Goal: Find specific page/section: Find specific page/section

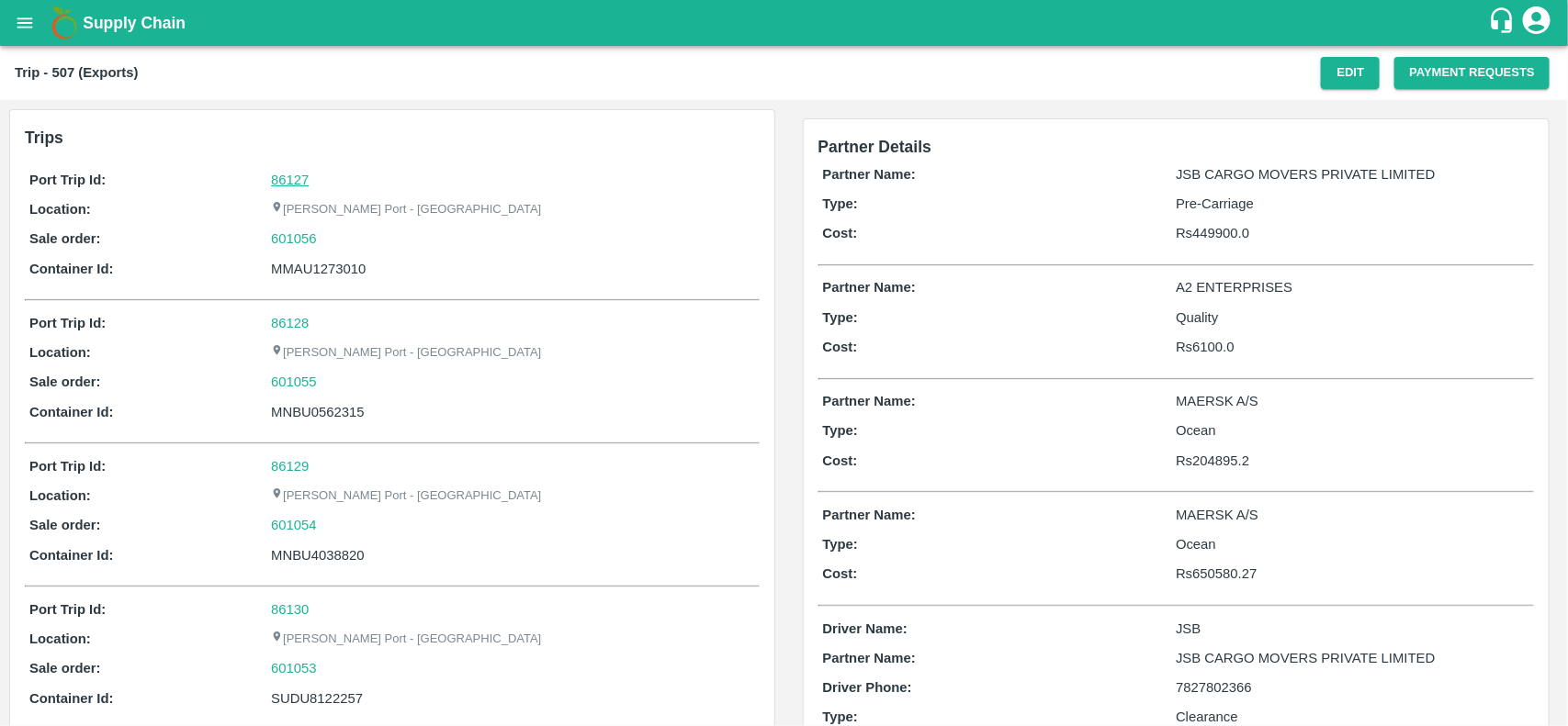
click at [295, 176] on link "86127" at bounding box center [290, 179] width 38 height 15
click at [331, 235] on div "601056" at bounding box center [513, 239] width 484 height 20
copy link "601056"
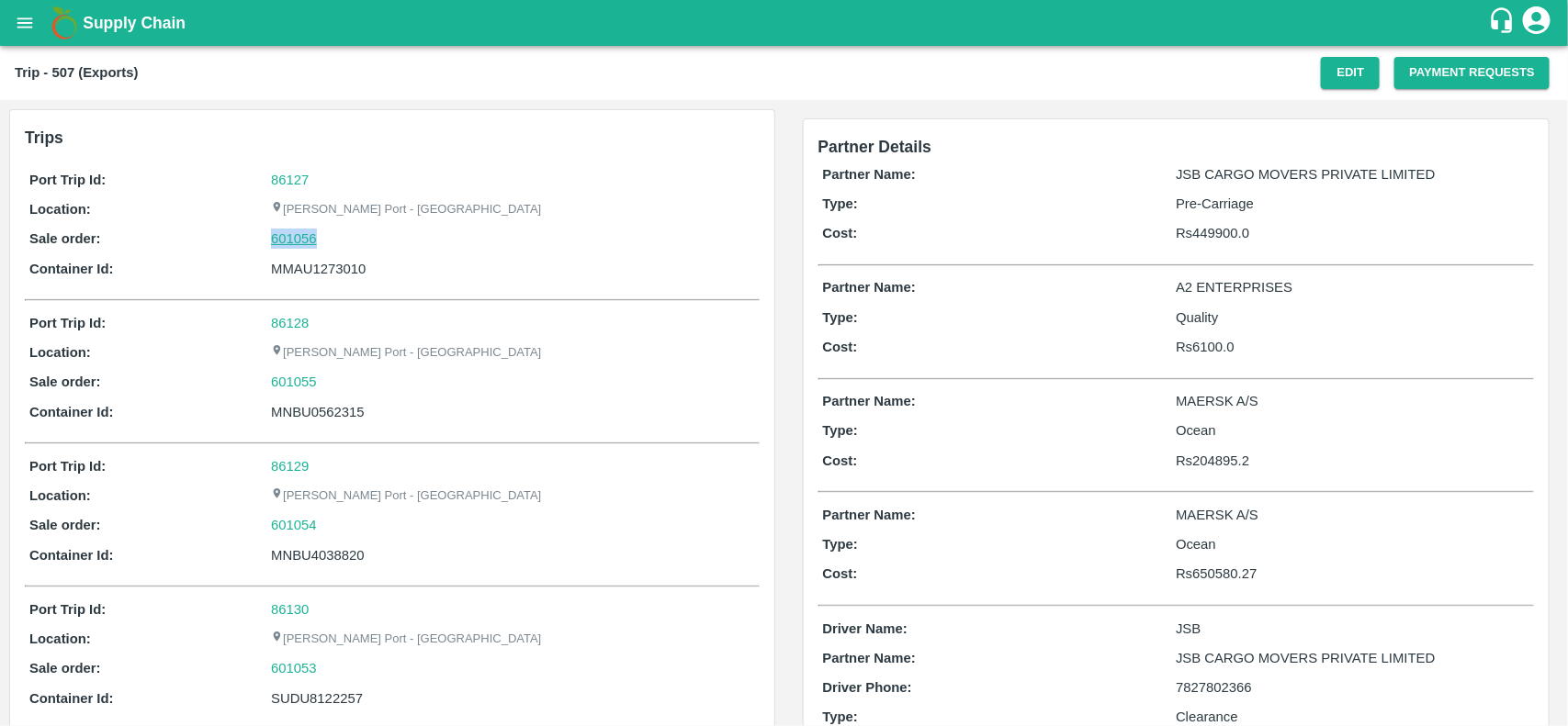
click at [304, 235] on link "601056" at bounding box center [294, 239] width 46 height 20
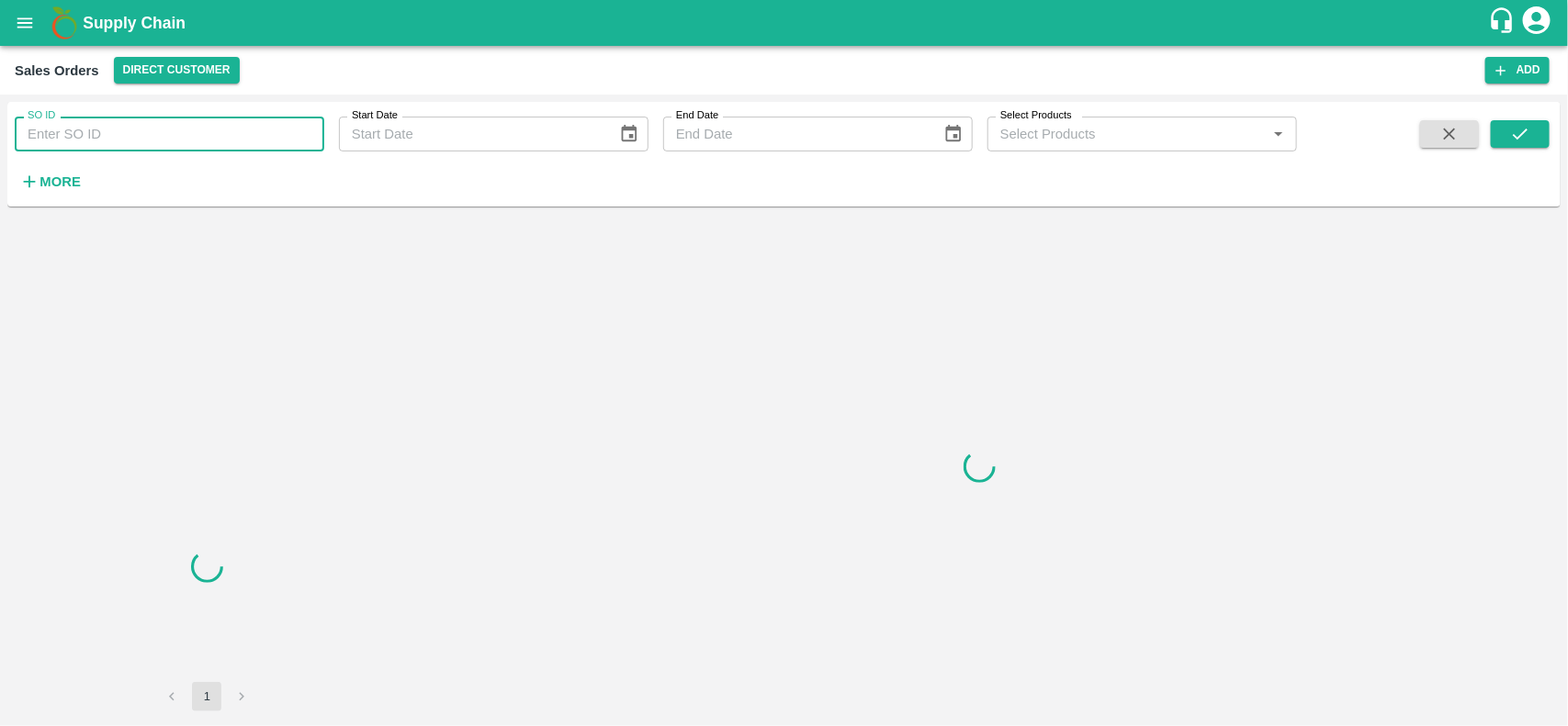
click at [171, 124] on input "SO ID" at bounding box center [169, 134] width 309 height 35
paste input "601056"
click at [171, 124] on input "SO ID" at bounding box center [169, 134] width 309 height 35
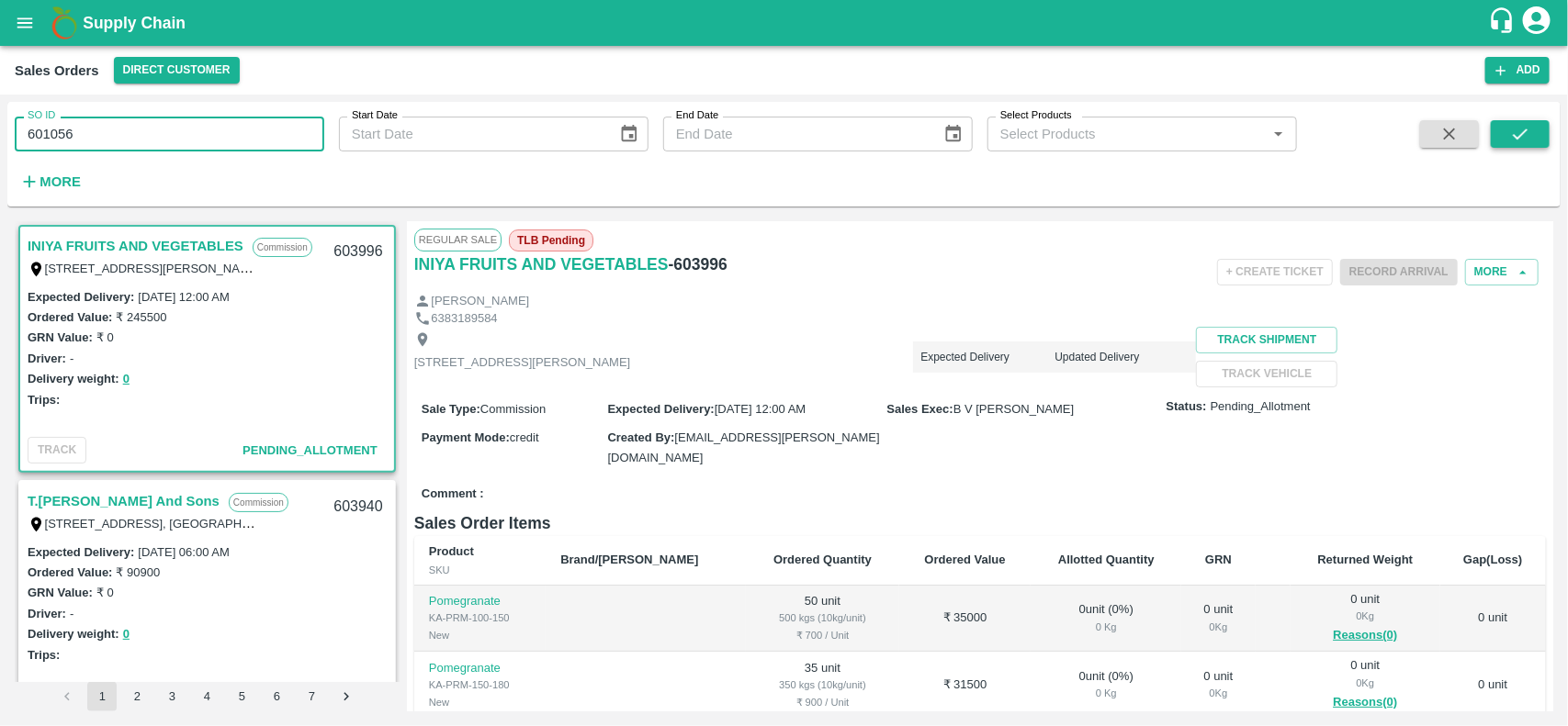
type input "601056"
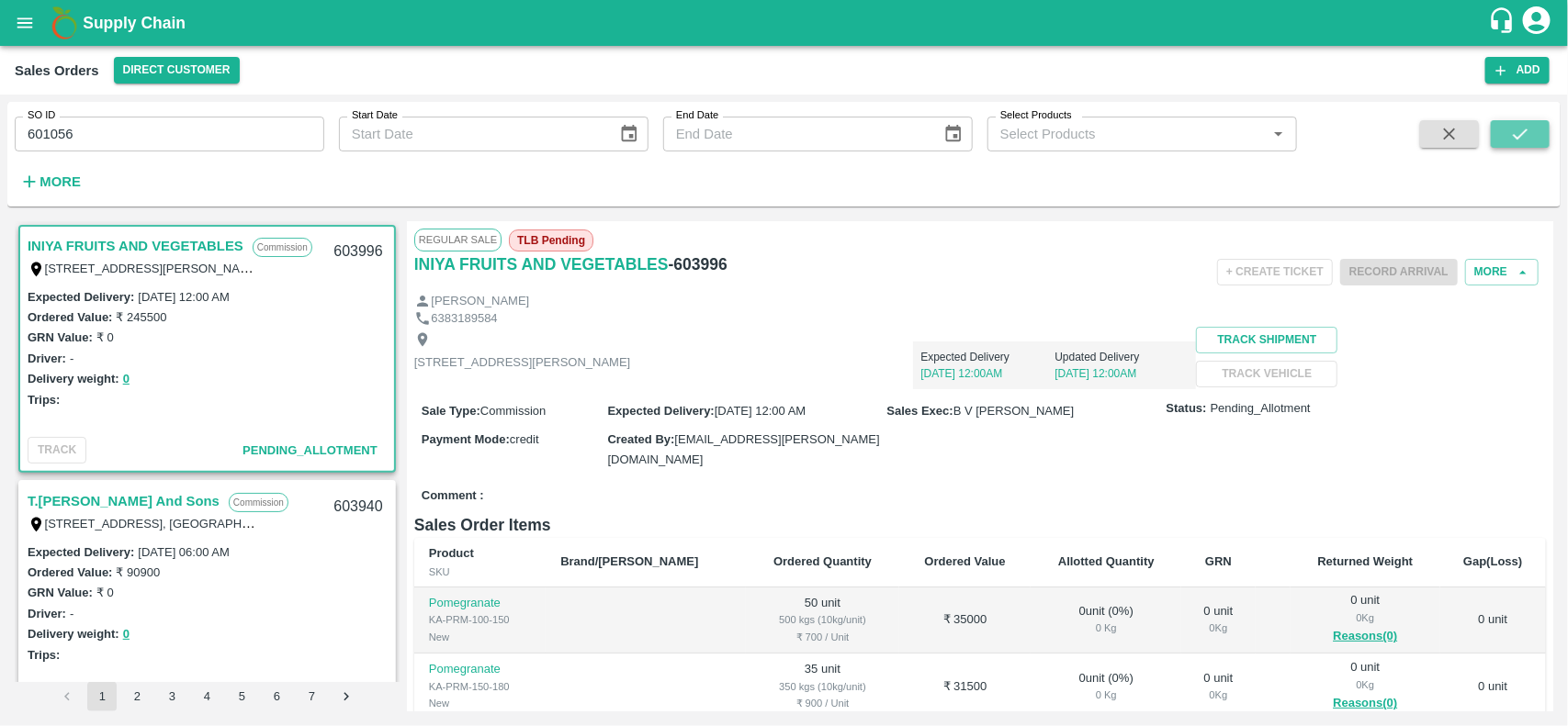
click at [1505, 134] on button "submit" at bounding box center [1520, 134] width 59 height 27
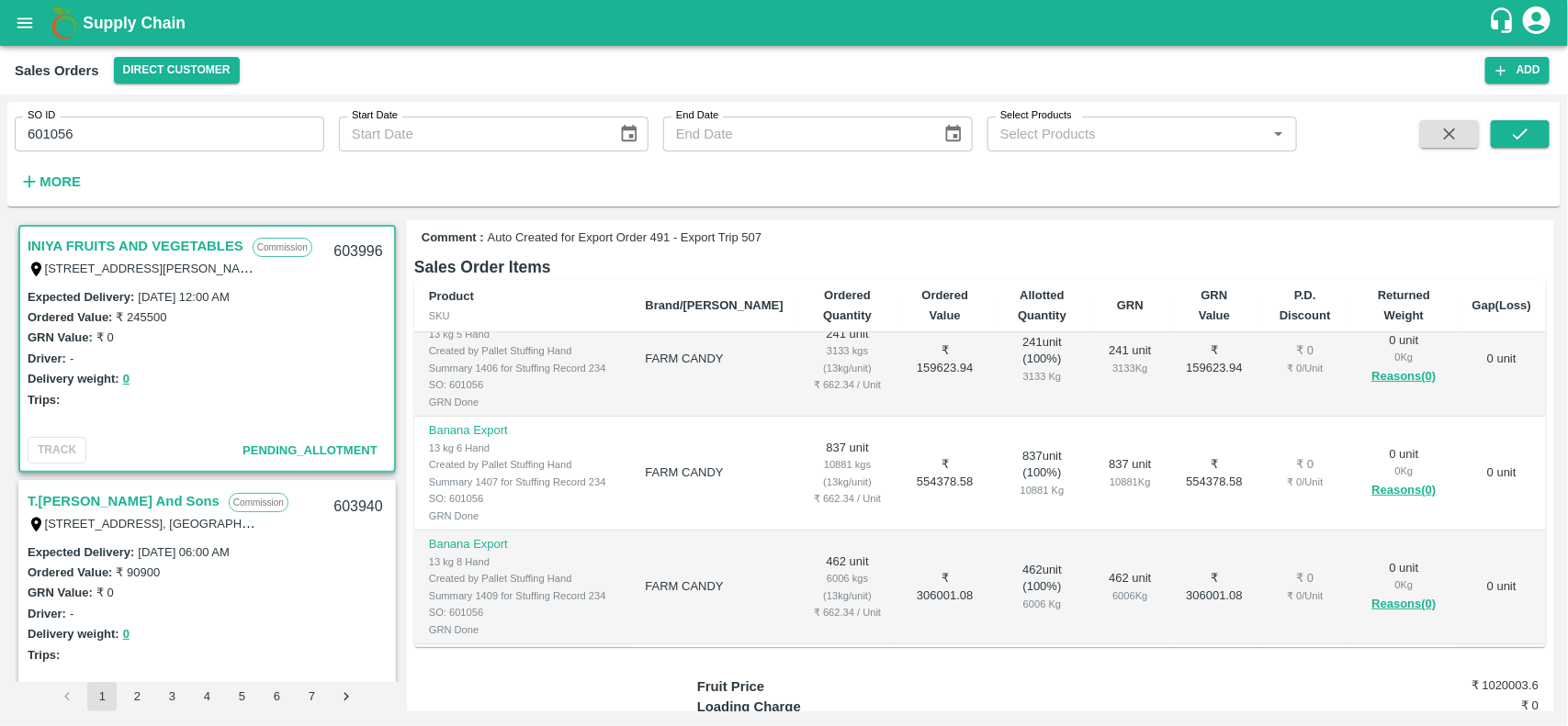
scroll to position [5, 0]
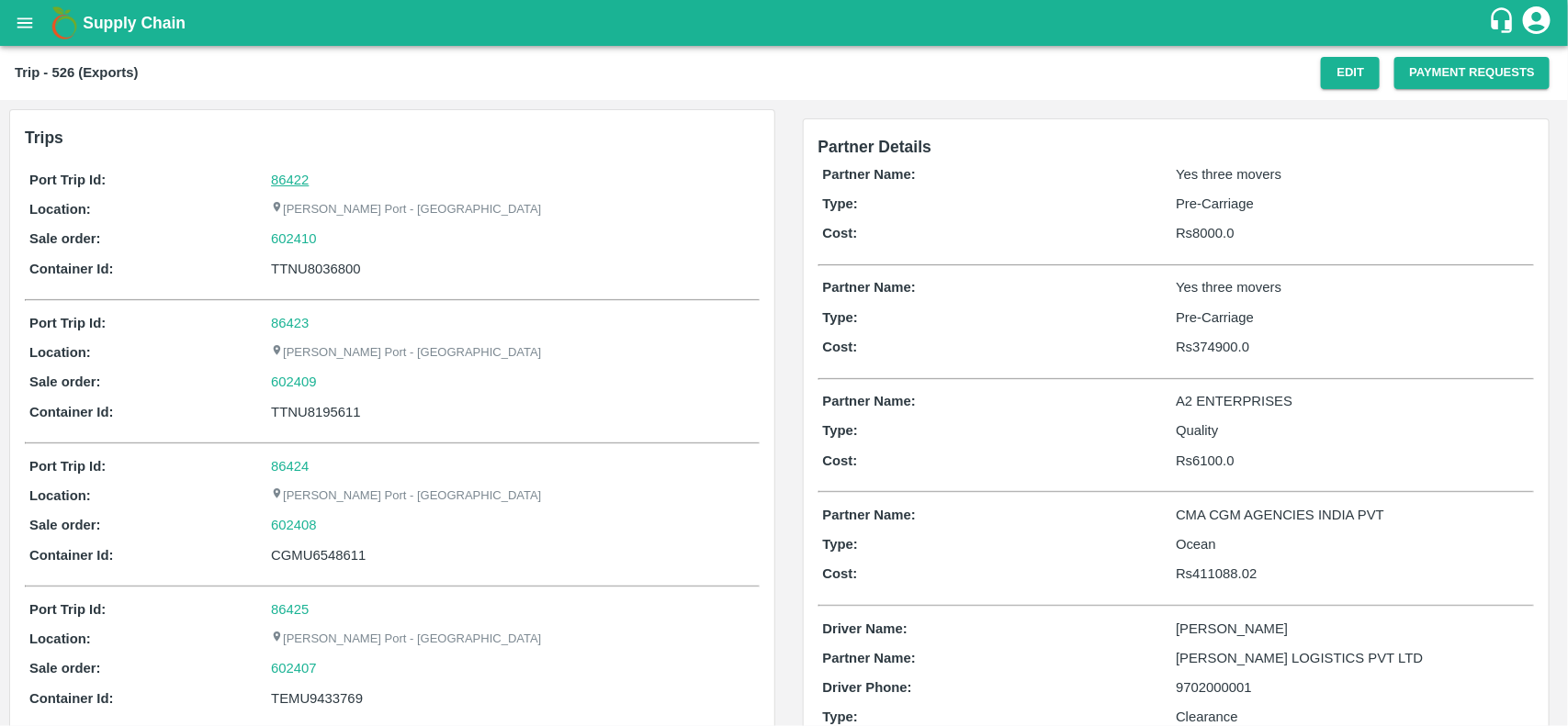
click at [277, 172] on link "86422" at bounding box center [290, 179] width 38 height 15
click at [322, 235] on div "602410" at bounding box center [513, 239] width 484 height 20
copy link "602410"
click at [322, 235] on div "602410" at bounding box center [513, 239] width 484 height 20
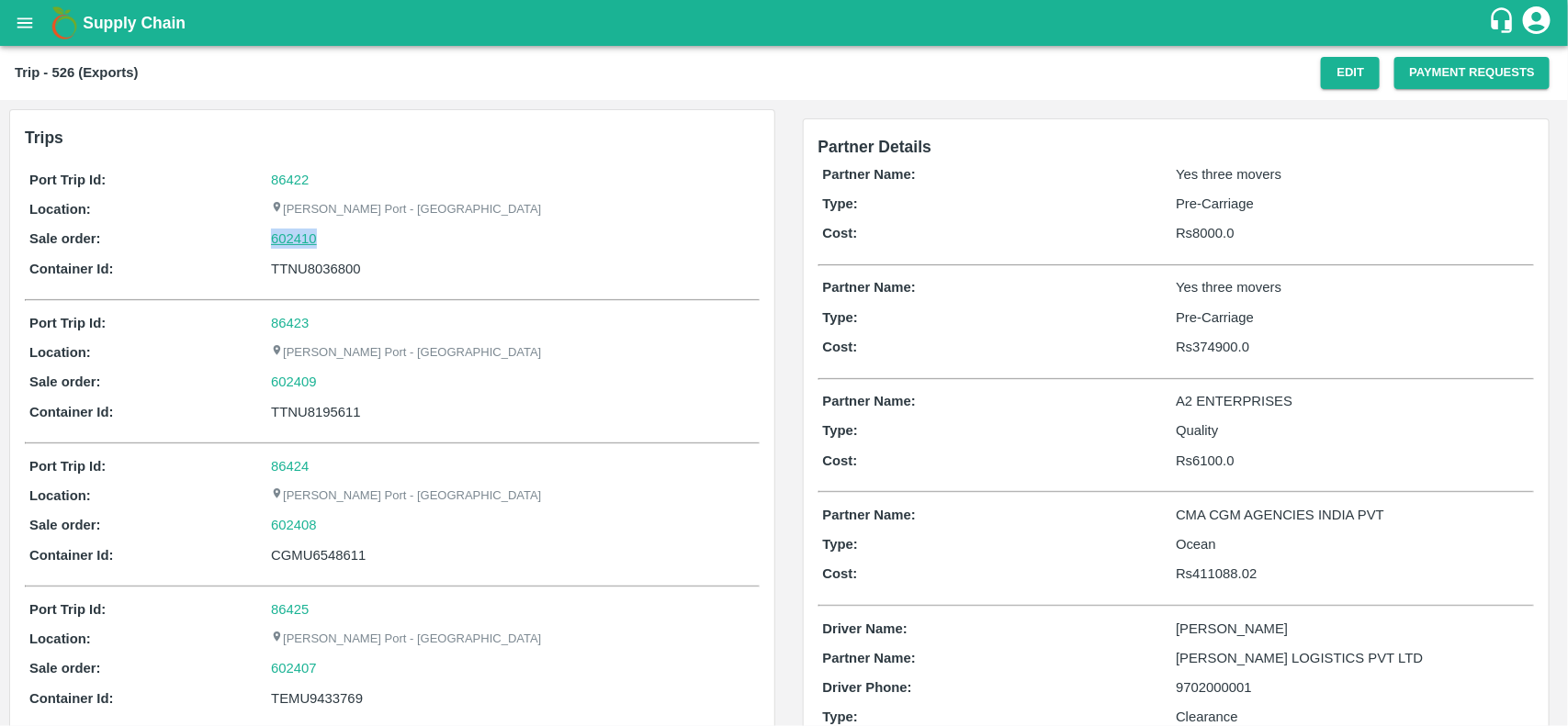
click at [295, 241] on link "602410" at bounding box center [294, 239] width 46 height 20
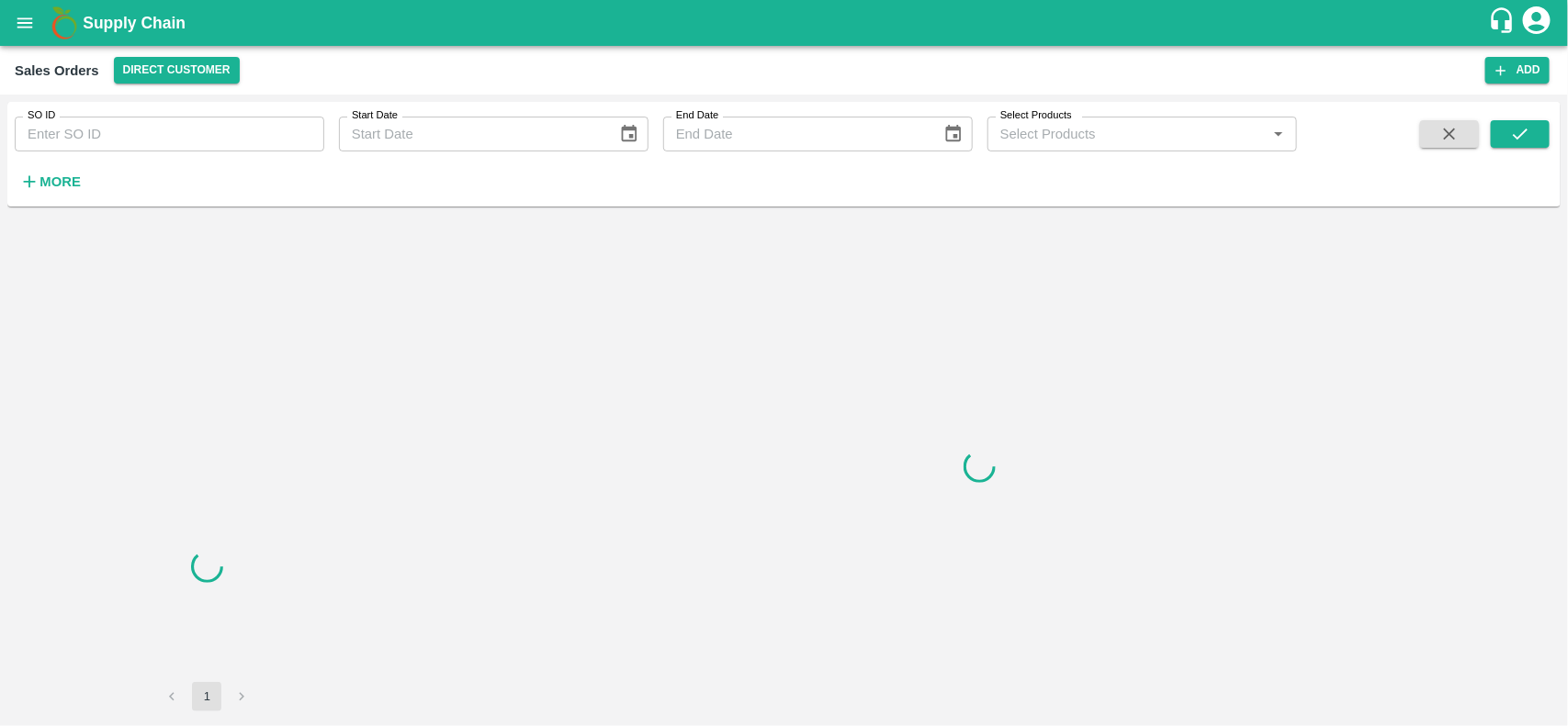
click at [179, 150] on input "SO ID" at bounding box center [169, 134] width 309 height 35
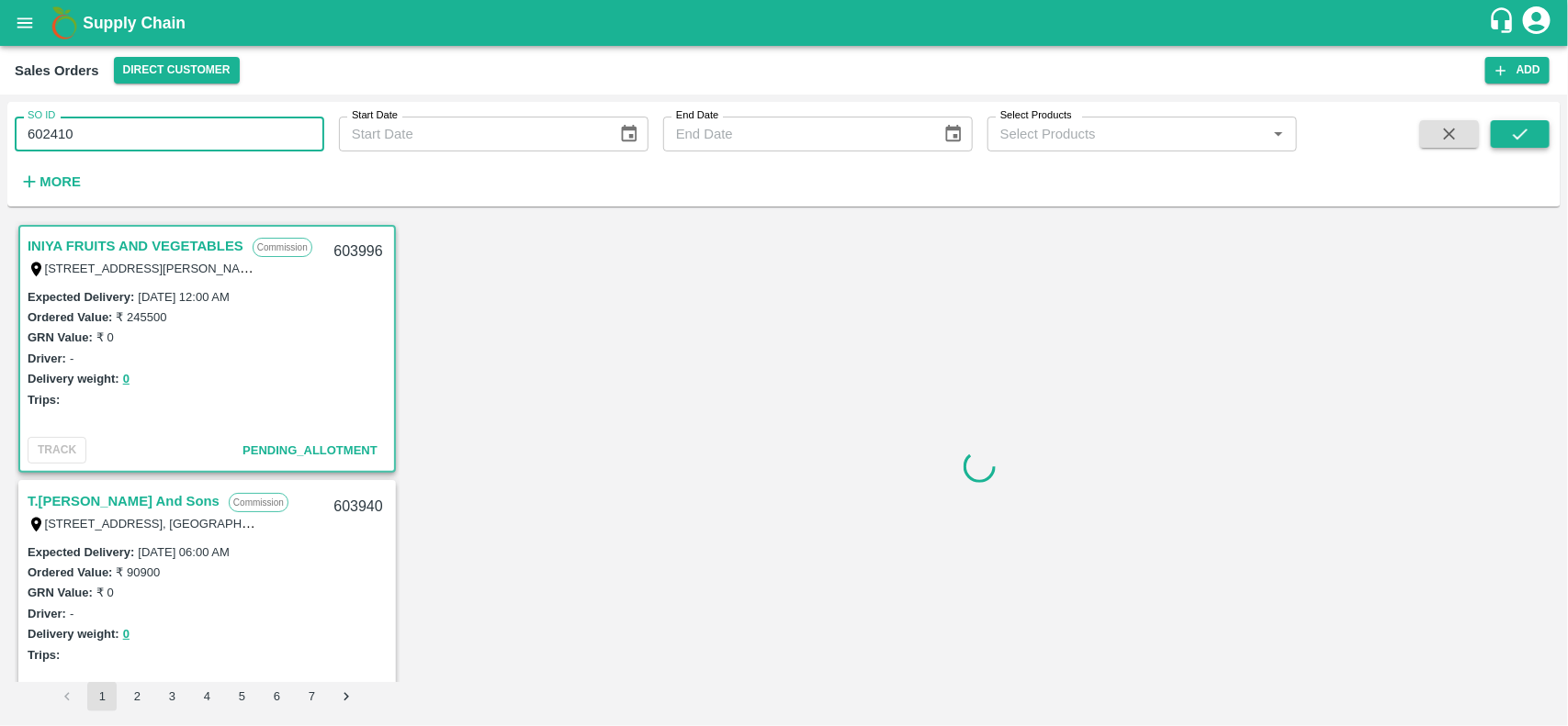
type input "602410"
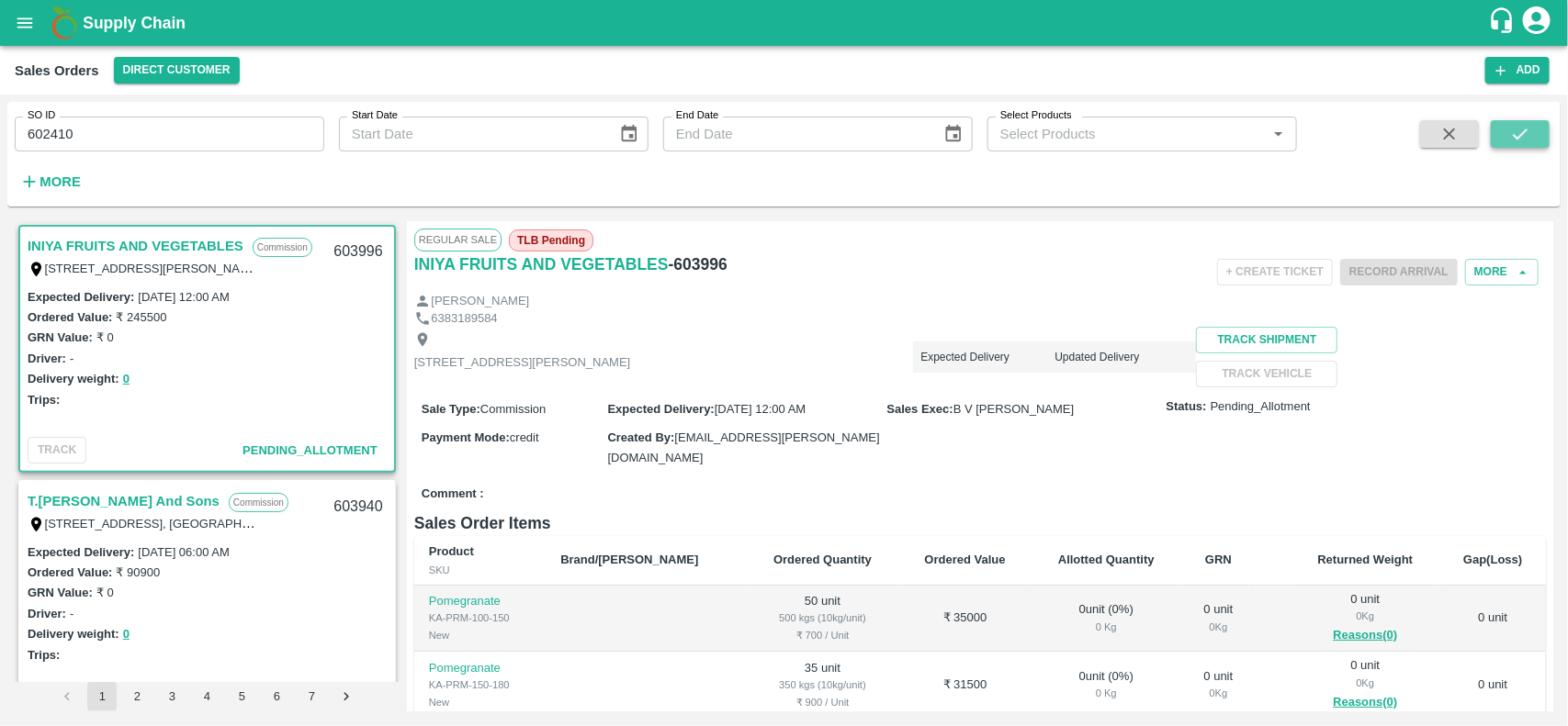
click at [1542, 131] on button "submit" at bounding box center [1520, 134] width 59 height 27
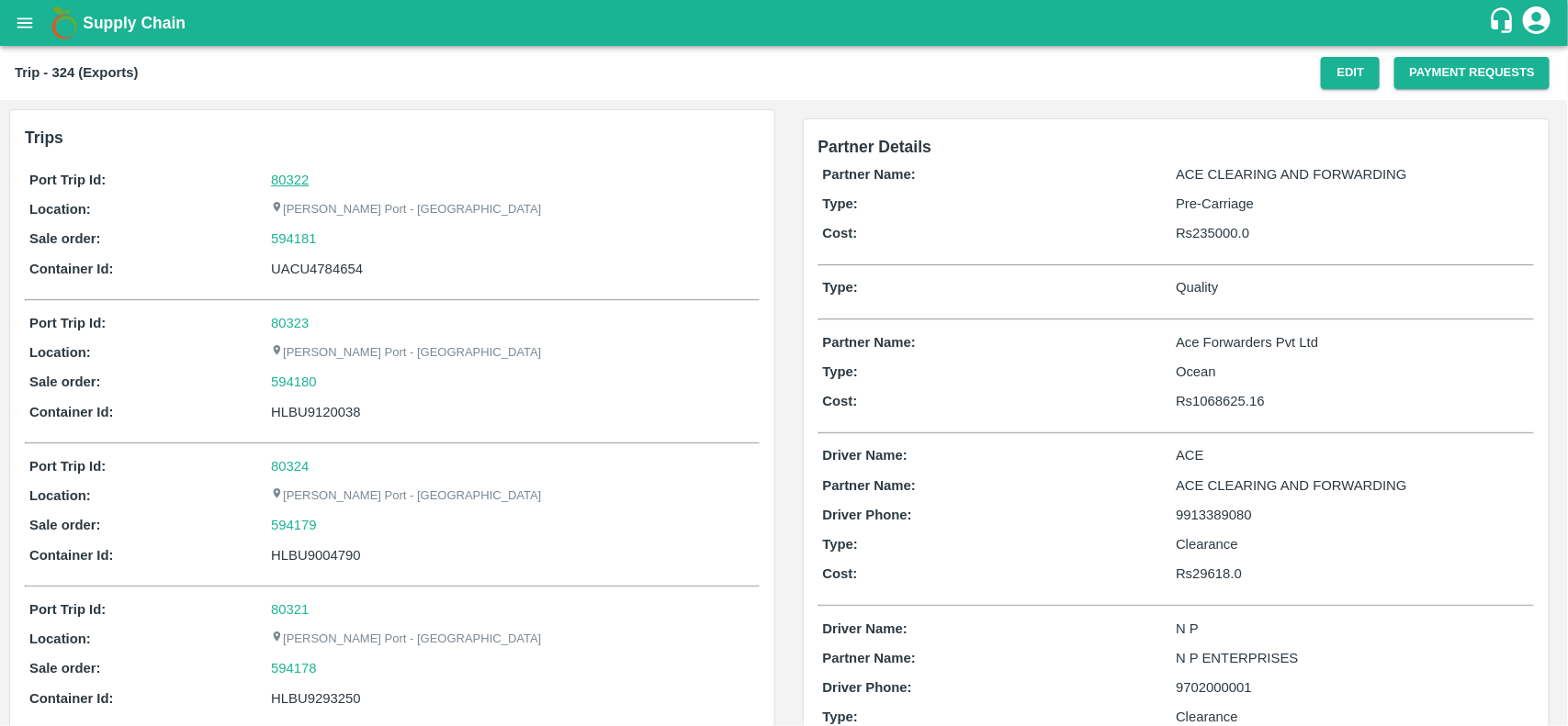
click at [291, 182] on link "80322" at bounding box center [290, 179] width 38 height 15
click at [323, 239] on div "594181" at bounding box center [513, 239] width 484 height 20
copy link "594181"
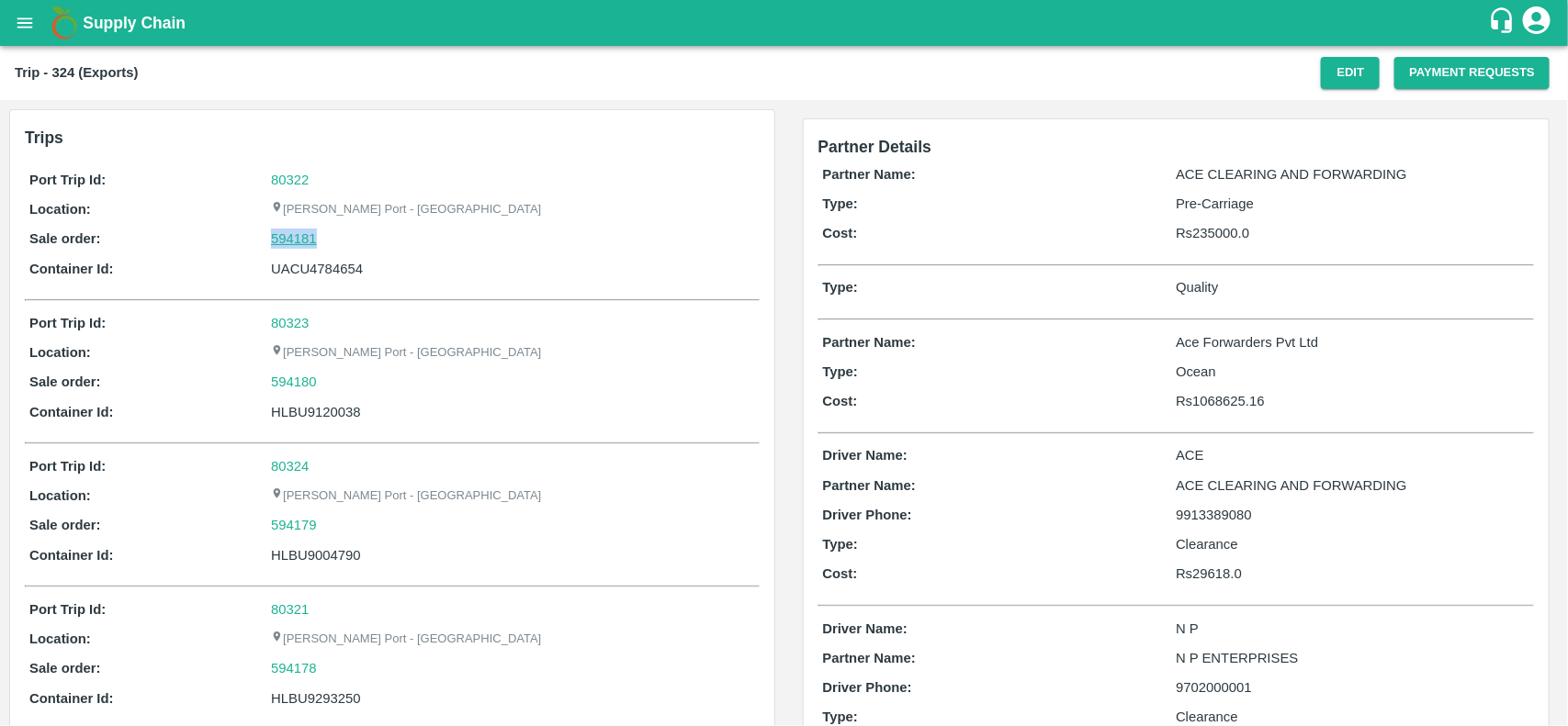
click at [286, 246] on link "594181" at bounding box center [294, 239] width 46 height 20
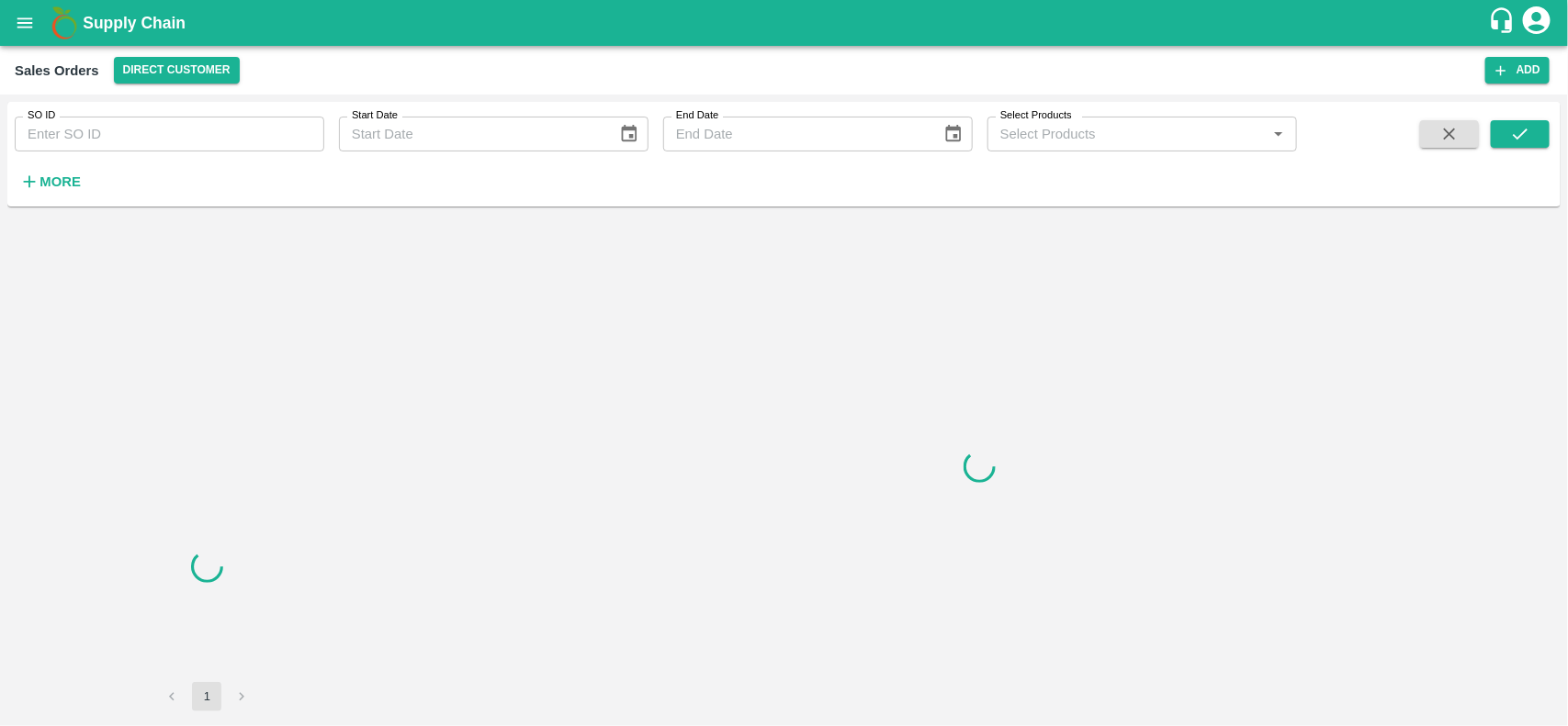
click at [177, 157] on div "SO ID SO ID Start Date Start Date End Date End Date Select Products Select Prod…" at bounding box center [648, 150] width 1297 height 96
click at [173, 148] on input "SO ID" at bounding box center [169, 134] width 309 height 35
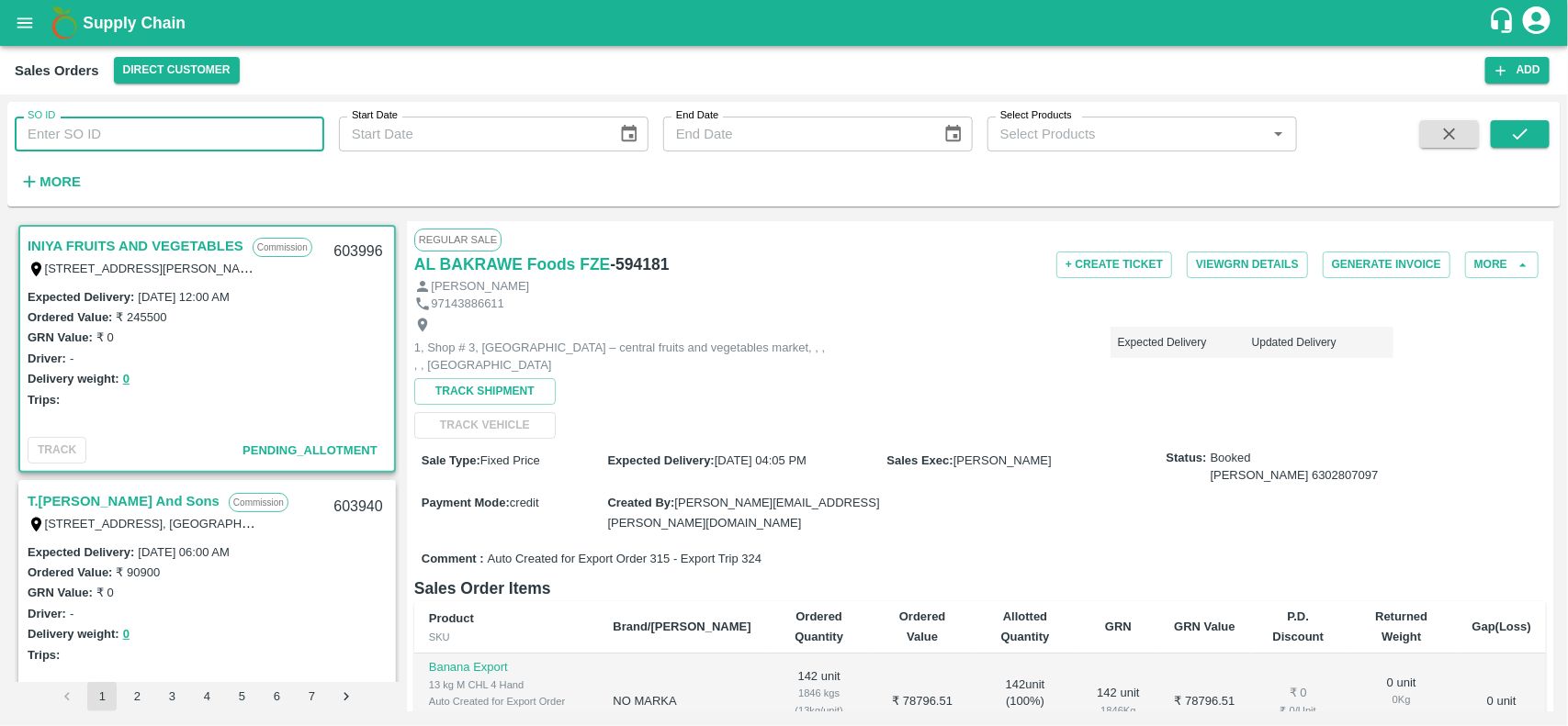
click at [173, 148] on input "SO ID" at bounding box center [169, 134] width 309 height 35
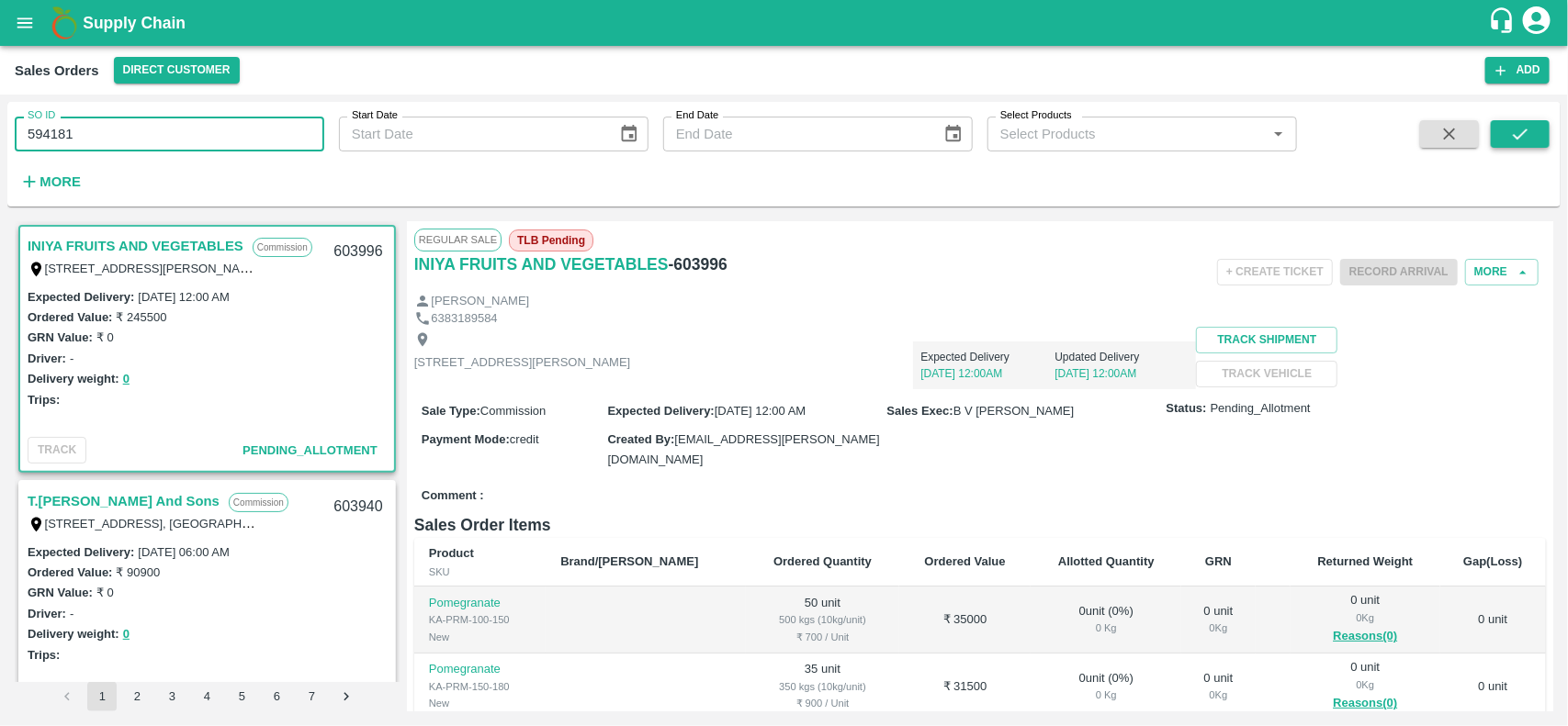
type input "594181"
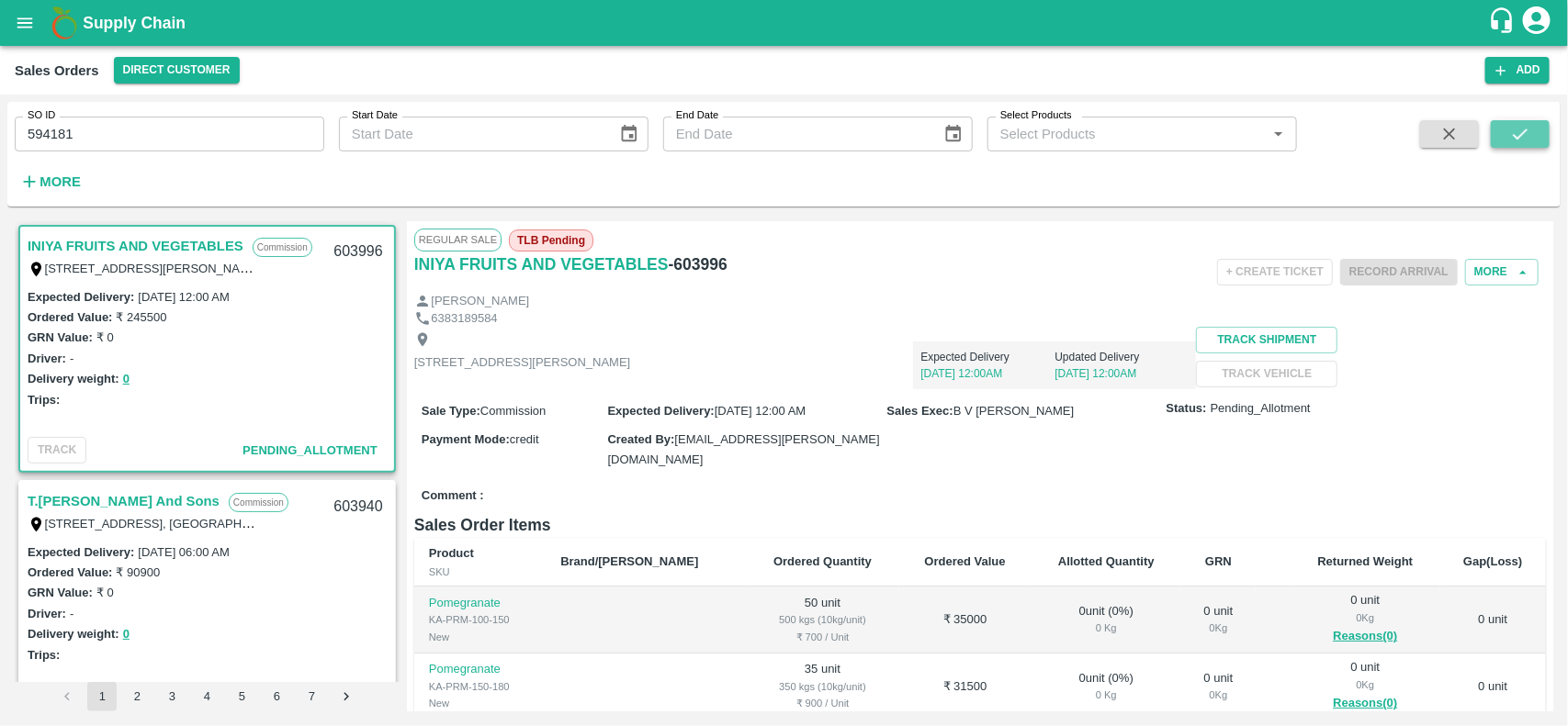
click at [1518, 142] on icon "submit" at bounding box center [1520, 134] width 20 height 20
